Goal: Browse casually: Explore the website without a specific task or goal

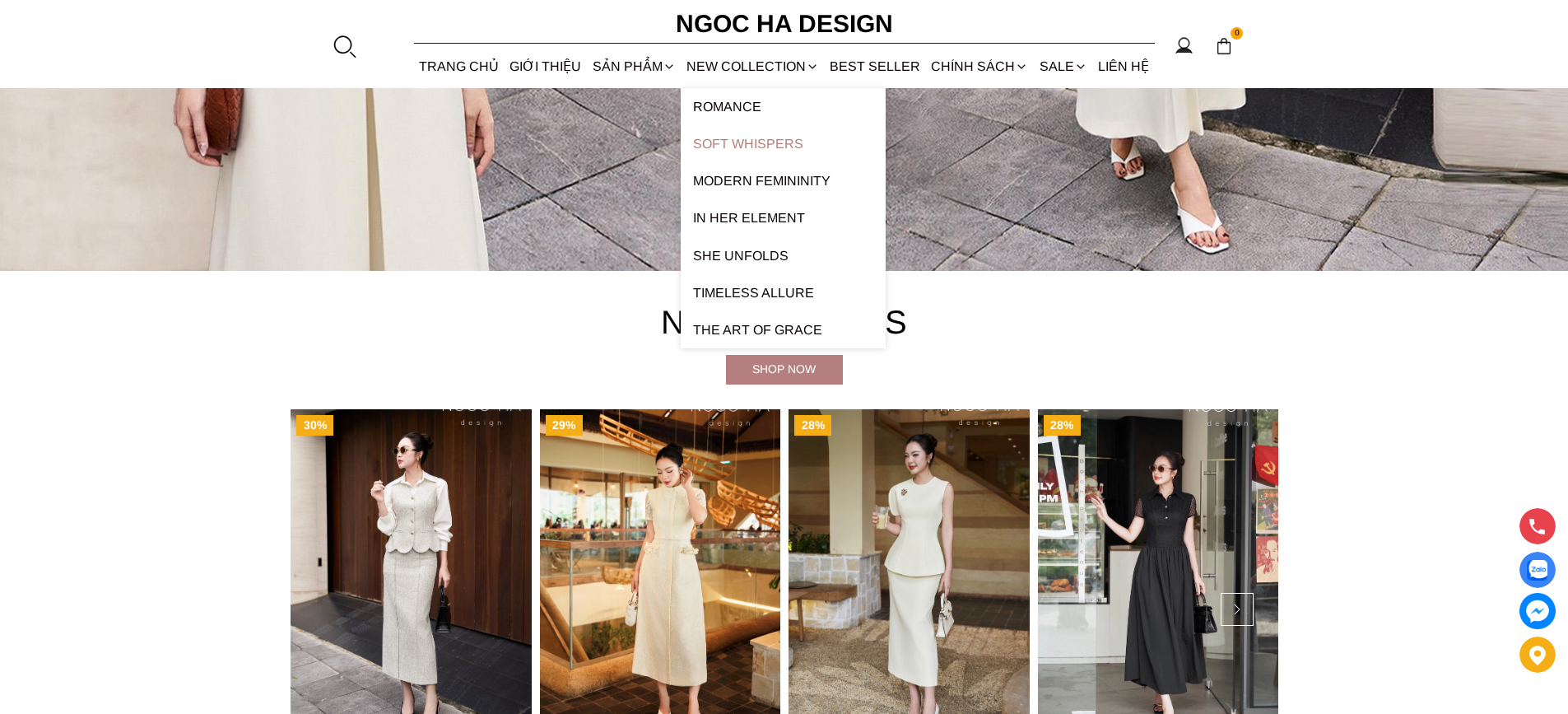
scroll to position [906, 0]
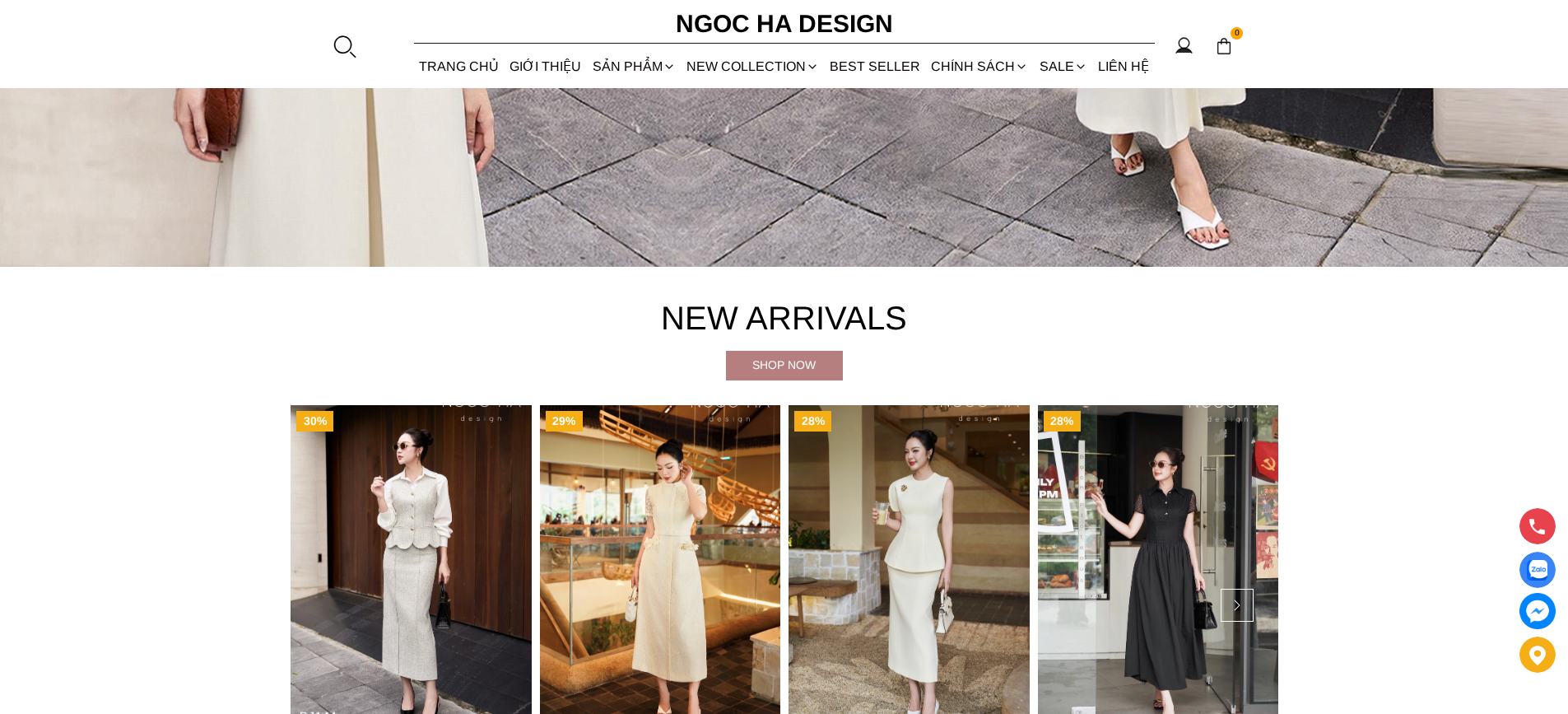
scroll to position [824, 0]
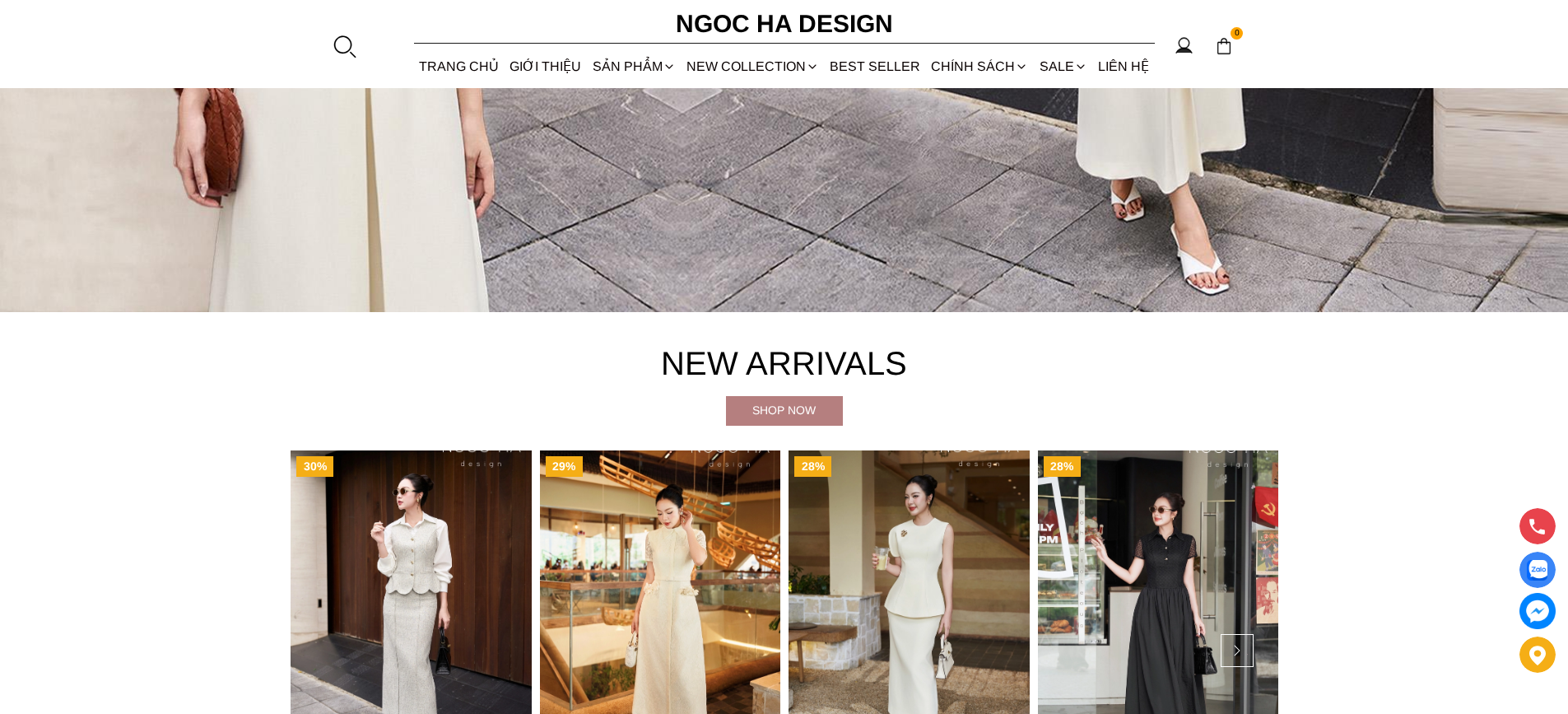
scroll to position [824, 0]
